Goal: Task Accomplishment & Management: Complete application form

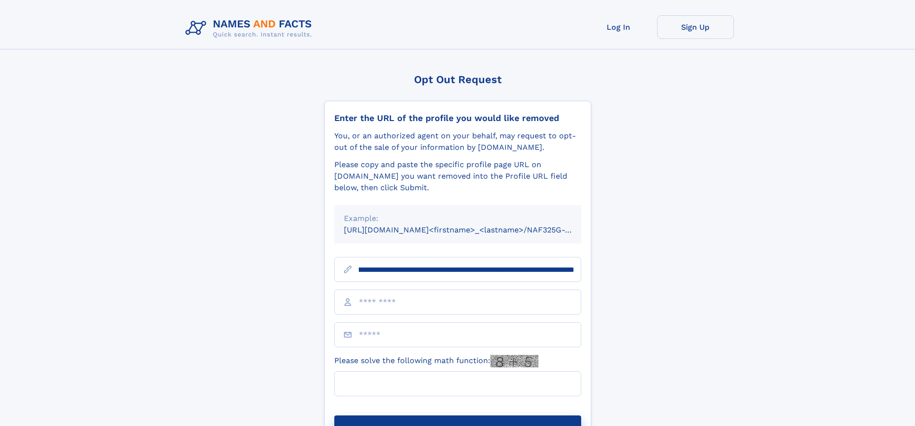
scroll to position [0, 127]
type input "**********"
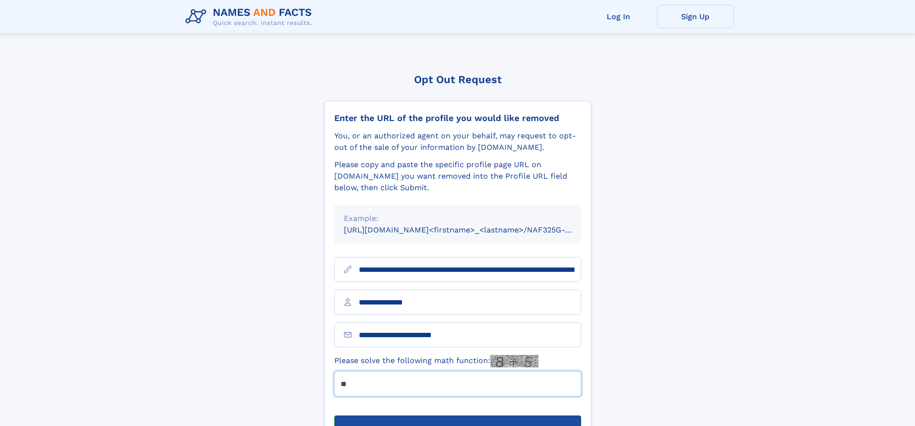
type input "**"
click at [457, 415] on button "Submit Opt Out Request" at bounding box center [457, 430] width 247 height 31
